Goal: Information Seeking & Learning: Learn about a topic

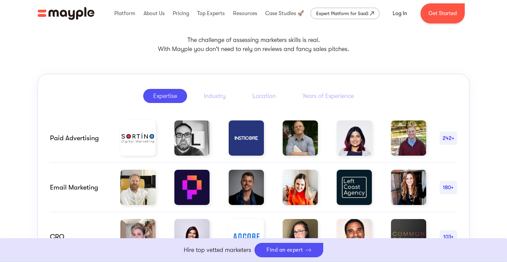
scroll to position [306, 0]
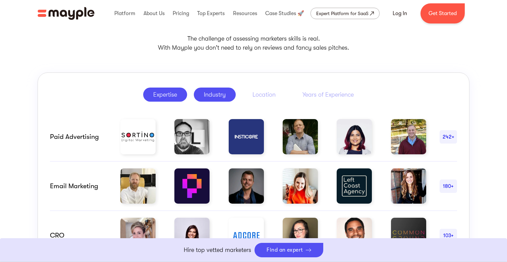
click at [215, 95] on div "Industry" at bounding box center [215, 95] width 22 height 8
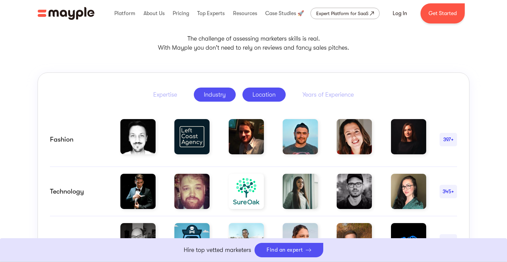
click at [276, 93] on link "Location" at bounding box center [264, 95] width 43 height 14
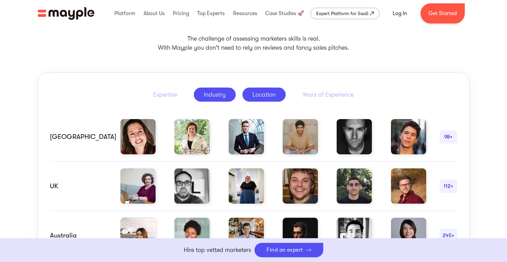
click at [228, 95] on link "Industry" at bounding box center [215, 95] width 42 height 14
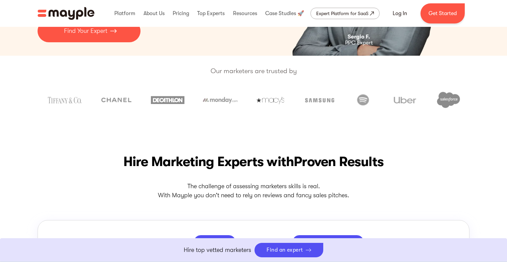
scroll to position [143, 0]
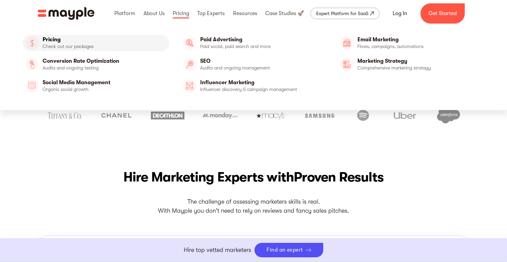
click at [77, 42] on link "Pricing" at bounding box center [96, 43] width 147 height 16
